Goal: Find specific page/section: Find specific page/section

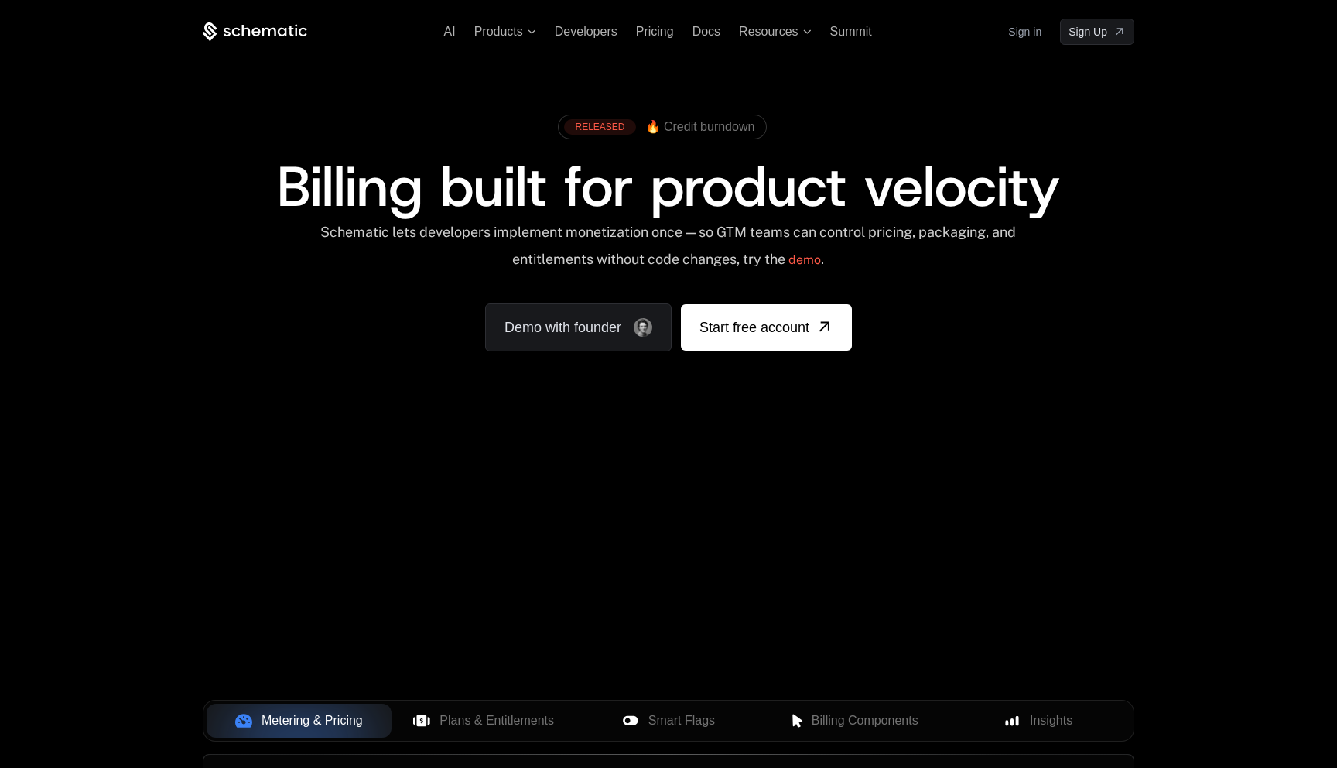
click at [1013, 39] on link "Sign in" at bounding box center [1024, 31] width 33 height 25
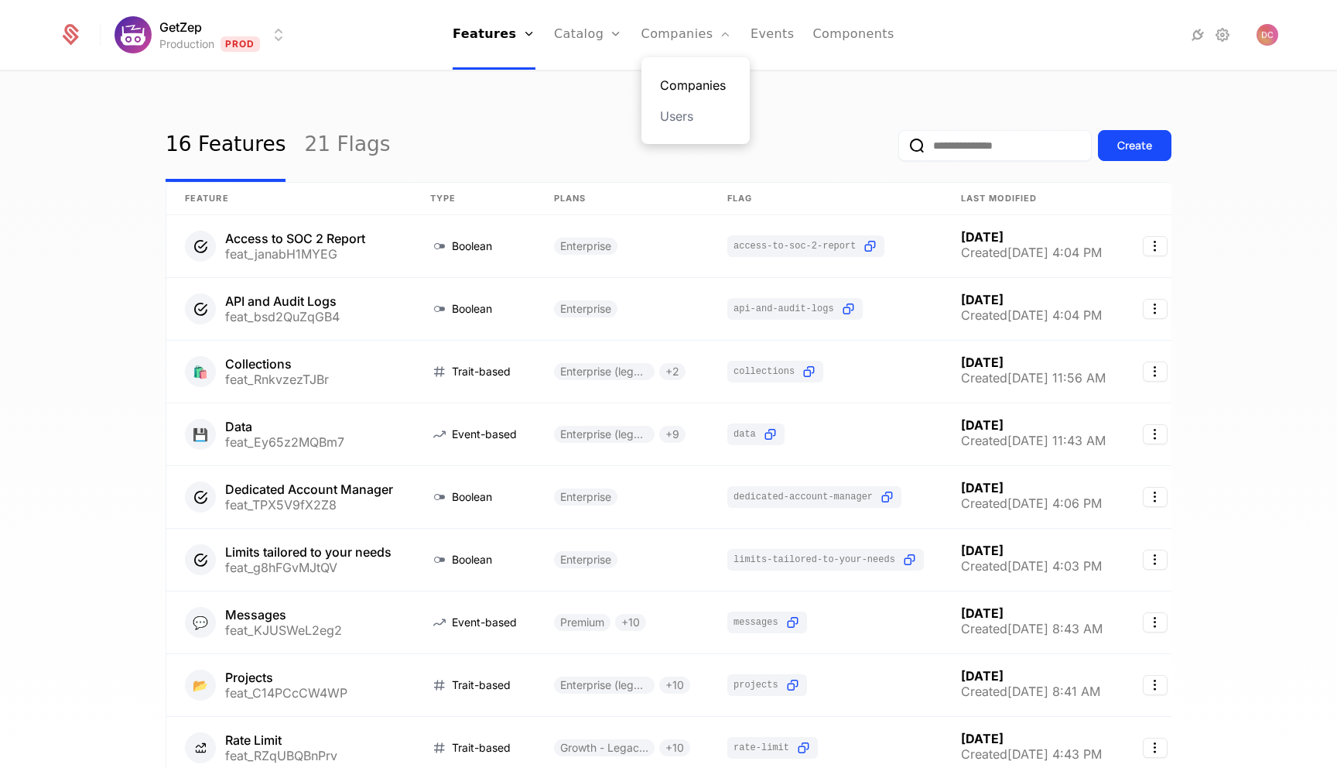
click at [686, 82] on link "Companies" at bounding box center [695, 85] width 71 height 19
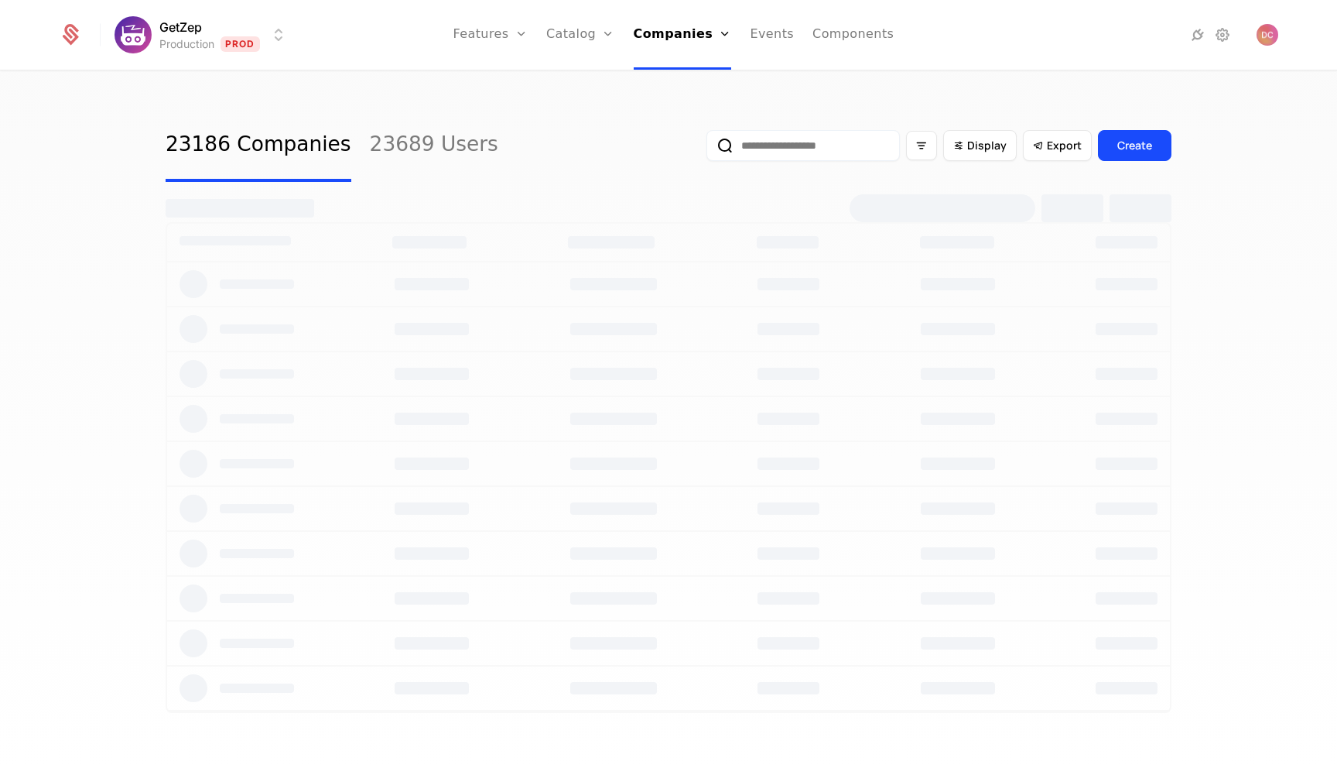
click at [789, 155] on input "email" at bounding box center [802, 145] width 193 height 31
type input "*****"
